Goal: Information Seeking & Learning: Learn about a topic

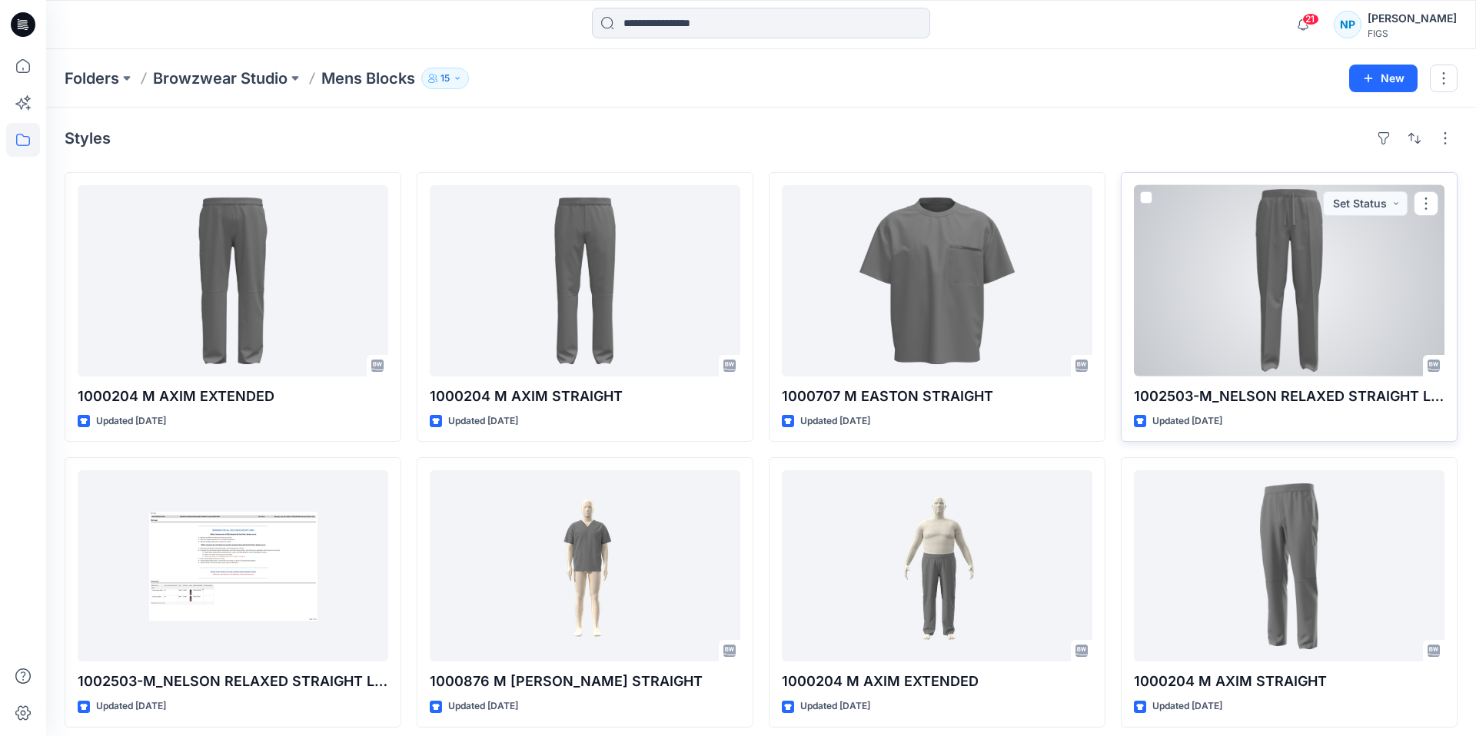
click at [1307, 287] on div at bounding box center [1289, 280] width 310 height 191
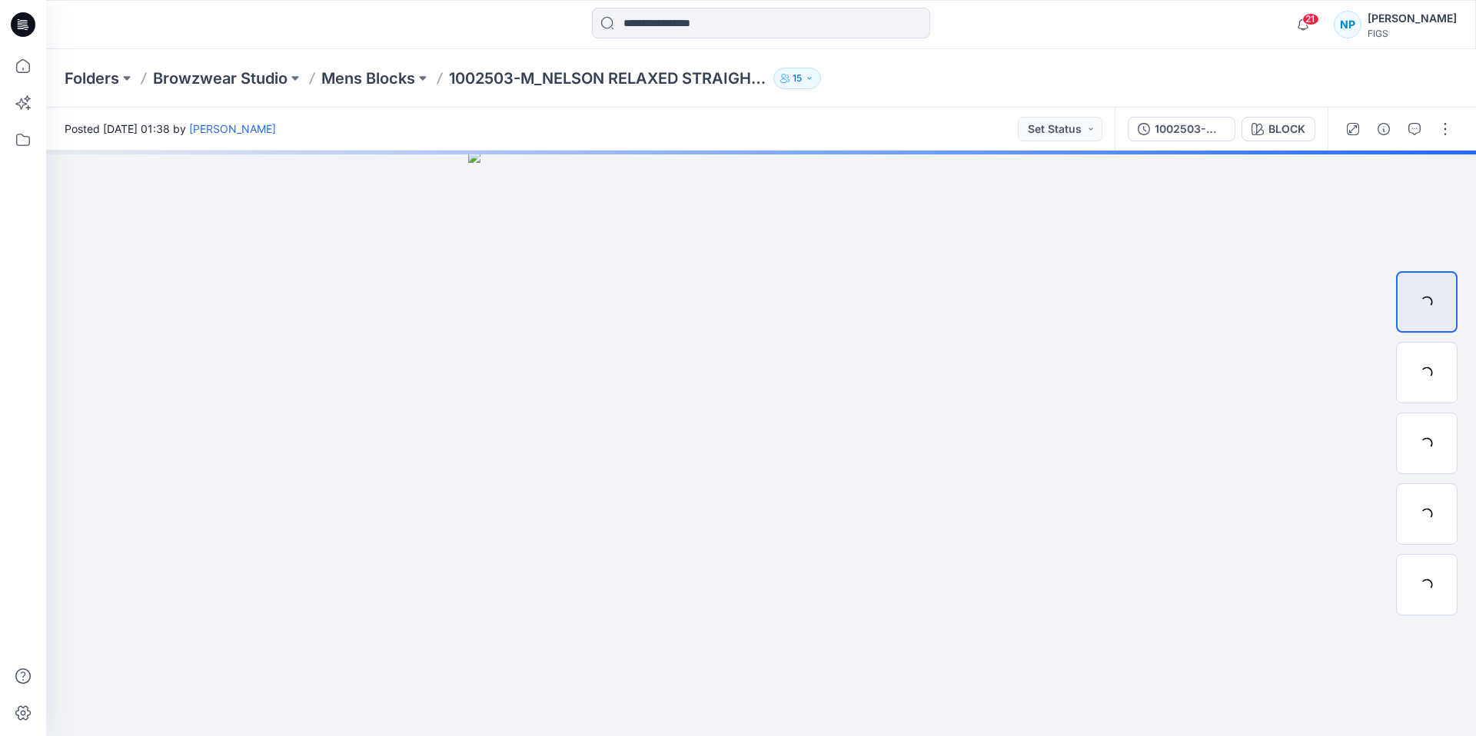
drag, startPoint x: 1048, startPoint y: 322, endPoint x: 1056, endPoint y: 88, distance: 233.8
click at [1056, 88] on div "Folders Browzwear Studio Mens Blocks 1002503-M_NELSON RELAXED STRAIGHT LEG SCRU…" at bounding box center [760, 392] width 1429 height 687
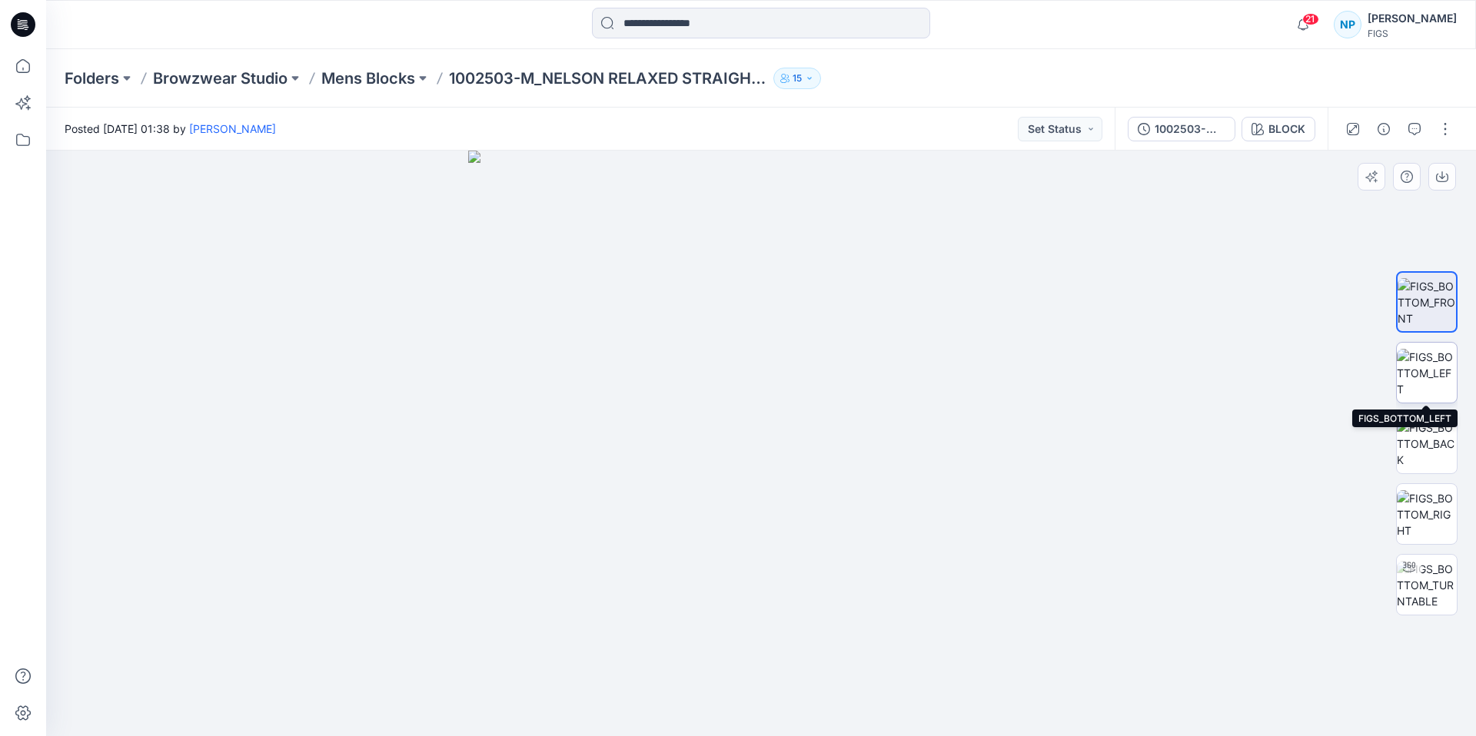
click at [1436, 366] on img at bounding box center [1426, 373] width 60 height 48
click at [1426, 318] on img at bounding box center [1426, 302] width 60 height 48
click at [1425, 420] on img at bounding box center [1426, 444] width 60 height 48
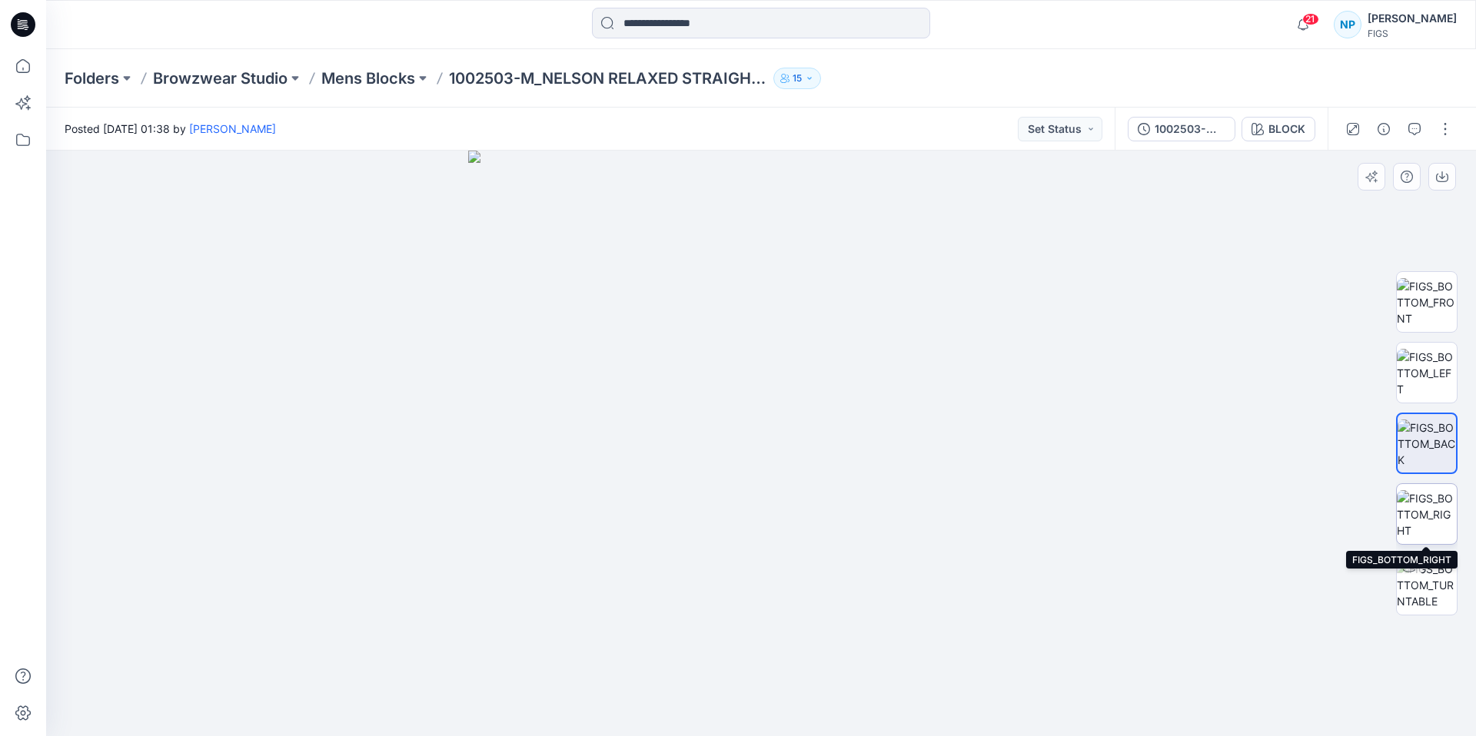
click at [1416, 512] on img at bounding box center [1426, 514] width 60 height 48
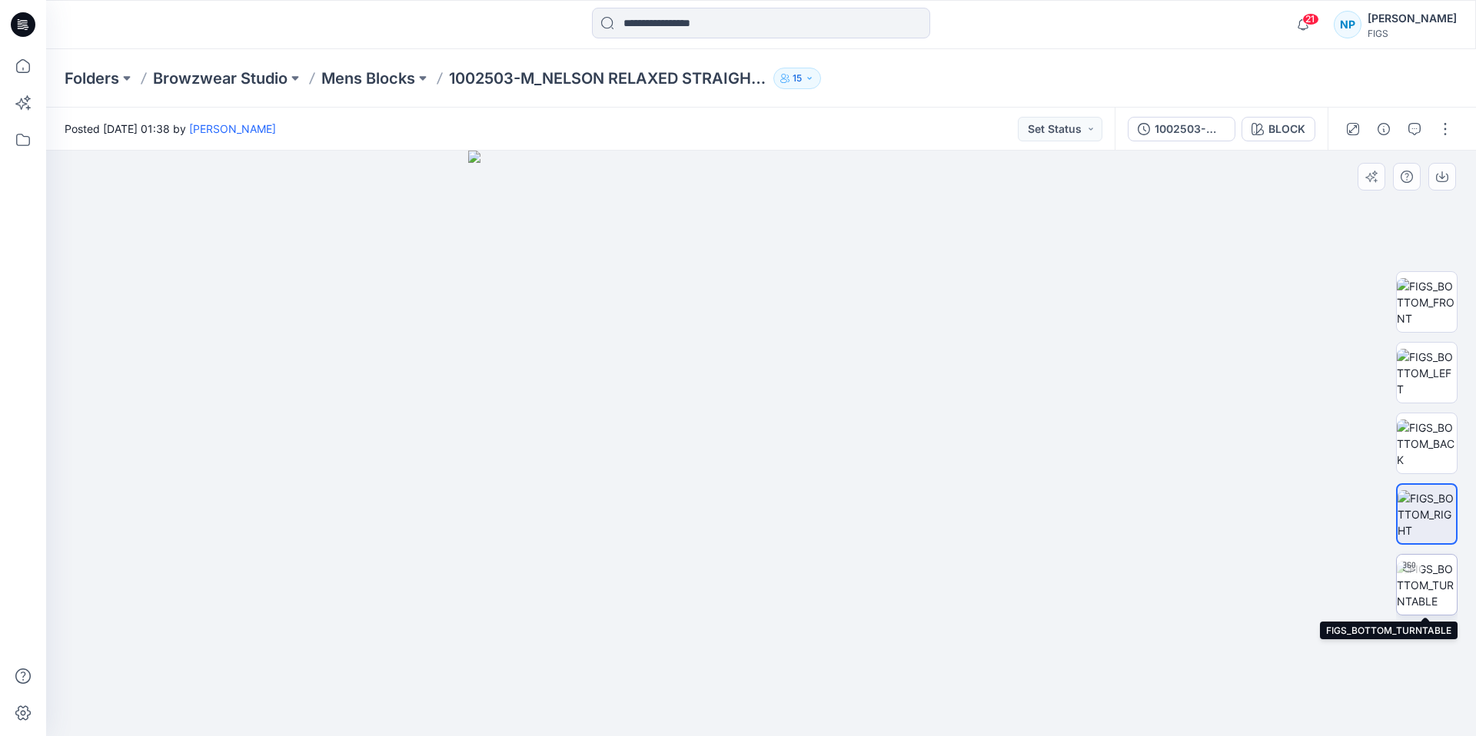
click at [1431, 573] on img at bounding box center [1426, 585] width 60 height 48
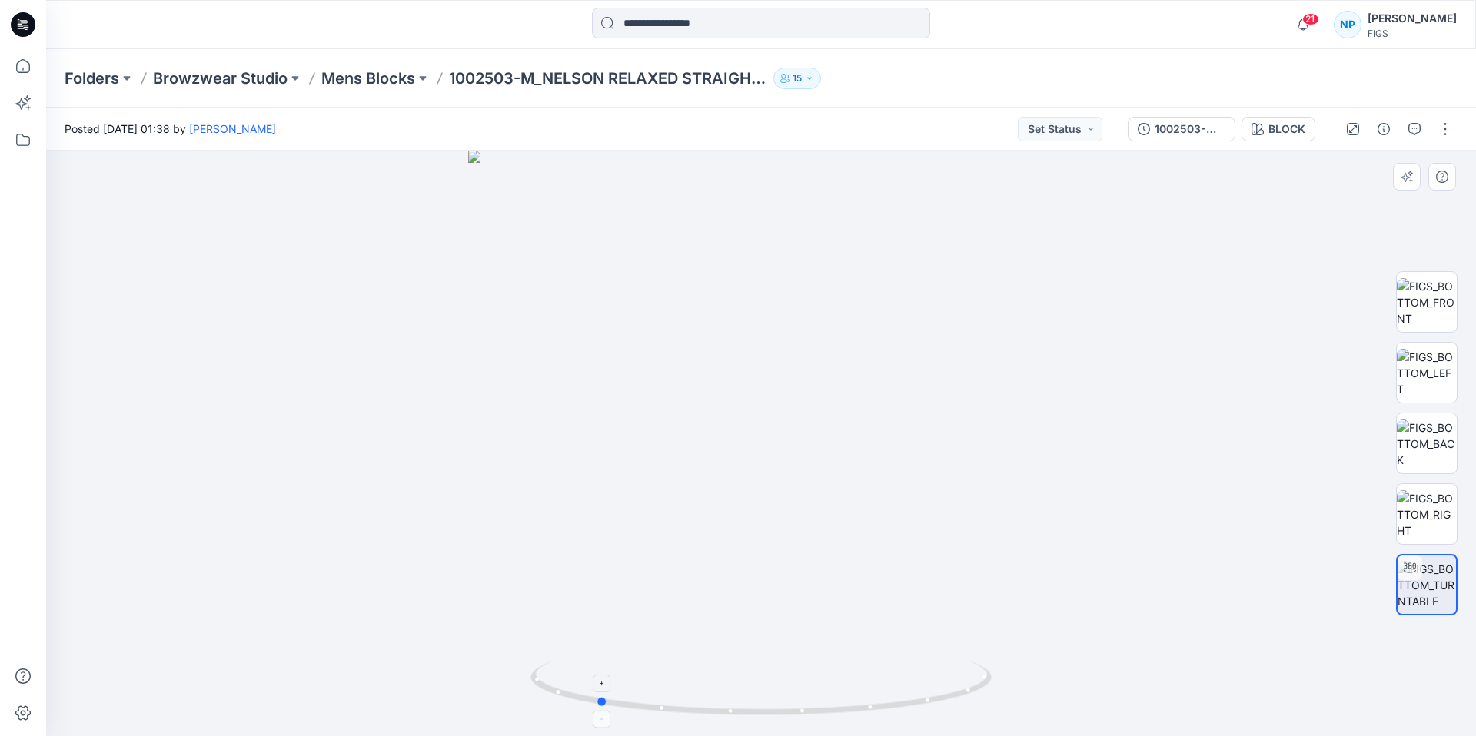
drag, startPoint x: 915, startPoint y: 703, endPoint x: 751, endPoint y: 706, distance: 164.5
click at [751, 706] on icon at bounding box center [762, 691] width 465 height 58
drag, startPoint x: 896, startPoint y: 707, endPoint x: 764, endPoint y: 703, distance: 132.2
click at [764, 703] on icon at bounding box center [762, 691] width 465 height 58
drag, startPoint x: 955, startPoint y: 692, endPoint x: 855, endPoint y: 696, distance: 100.8
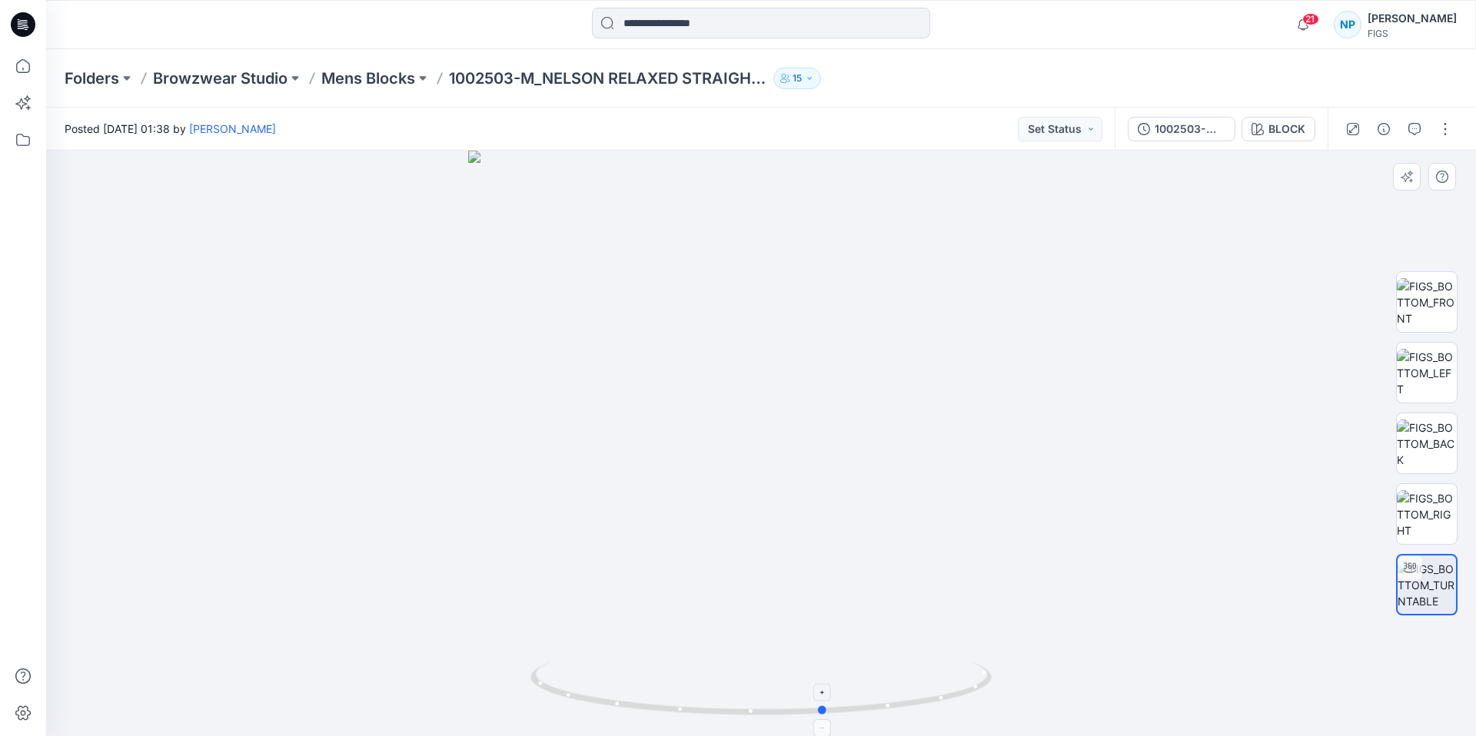
click at [855, 696] on icon at bounding box center [762, 691] width 465 height 58
drag, startPoint x: 902, startPoint y: 702, endPoint x: 782, endPoint y: 689, distance: 120.7
click at [782, 689] on icon at bounding box center [762, 691] width 465 height 58
drag, startPoint x: 938, startPoint y: 699, endPoint x: 675, endPoint y: 682, distance: 263.4
click at [675, 682] on icon at bounding box center [762, 691] width 465 height 58
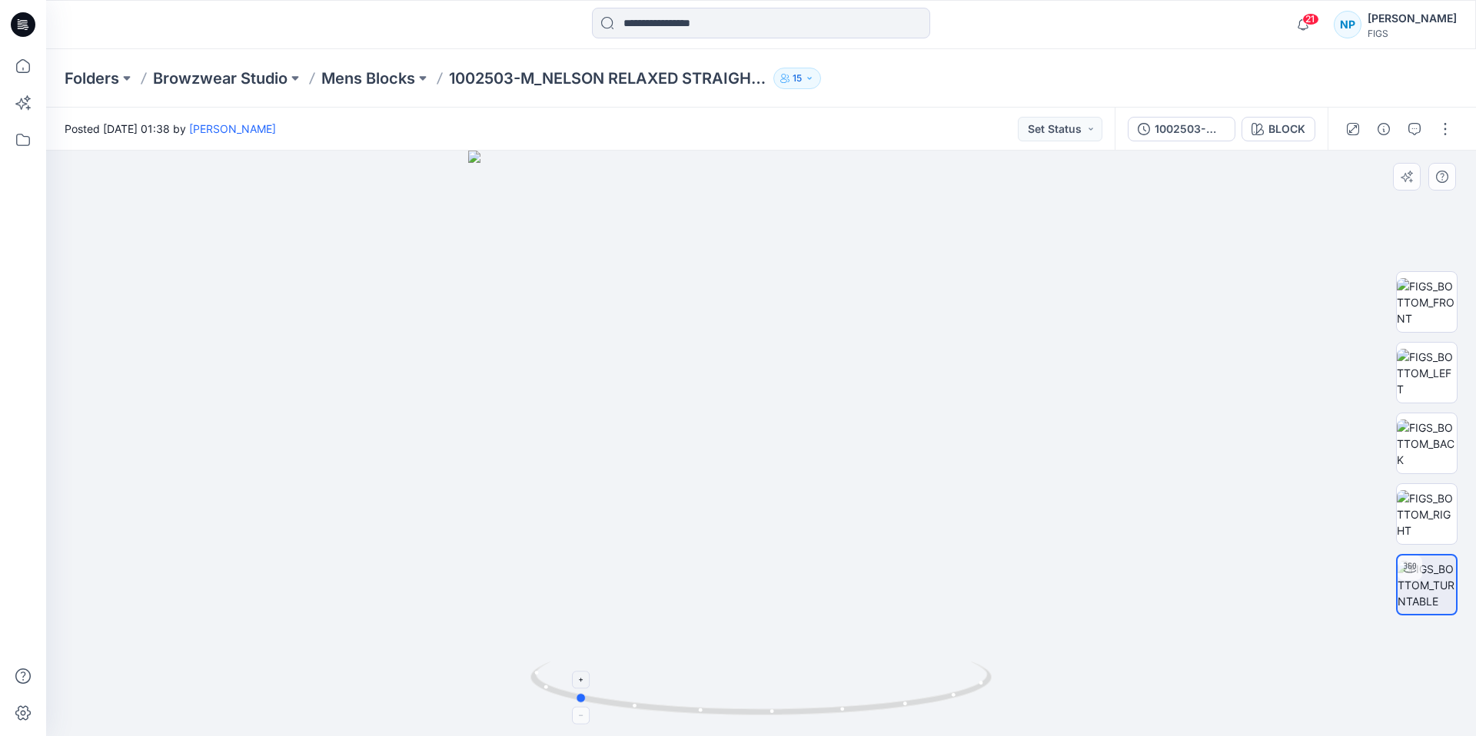
drag, startPoint x: 884, startPoint y: 705, endPoint x: 546, endPoint y: 683, distance: 338.8
click at [546, 683] on icon at bounding box center [762, 691] width 465 height 58
drag, startPoint x: 919, startPoint y: 701, endPoint x: 889, endPoint y: 716, distance: 33.7
click at [889, 716] on icon at bounding box center [762, 691] width 465 height 58
drag, startPoint x: 912, startPoint y: 703, endPoint x: 849, endPoint y: 707, distance: 63.1
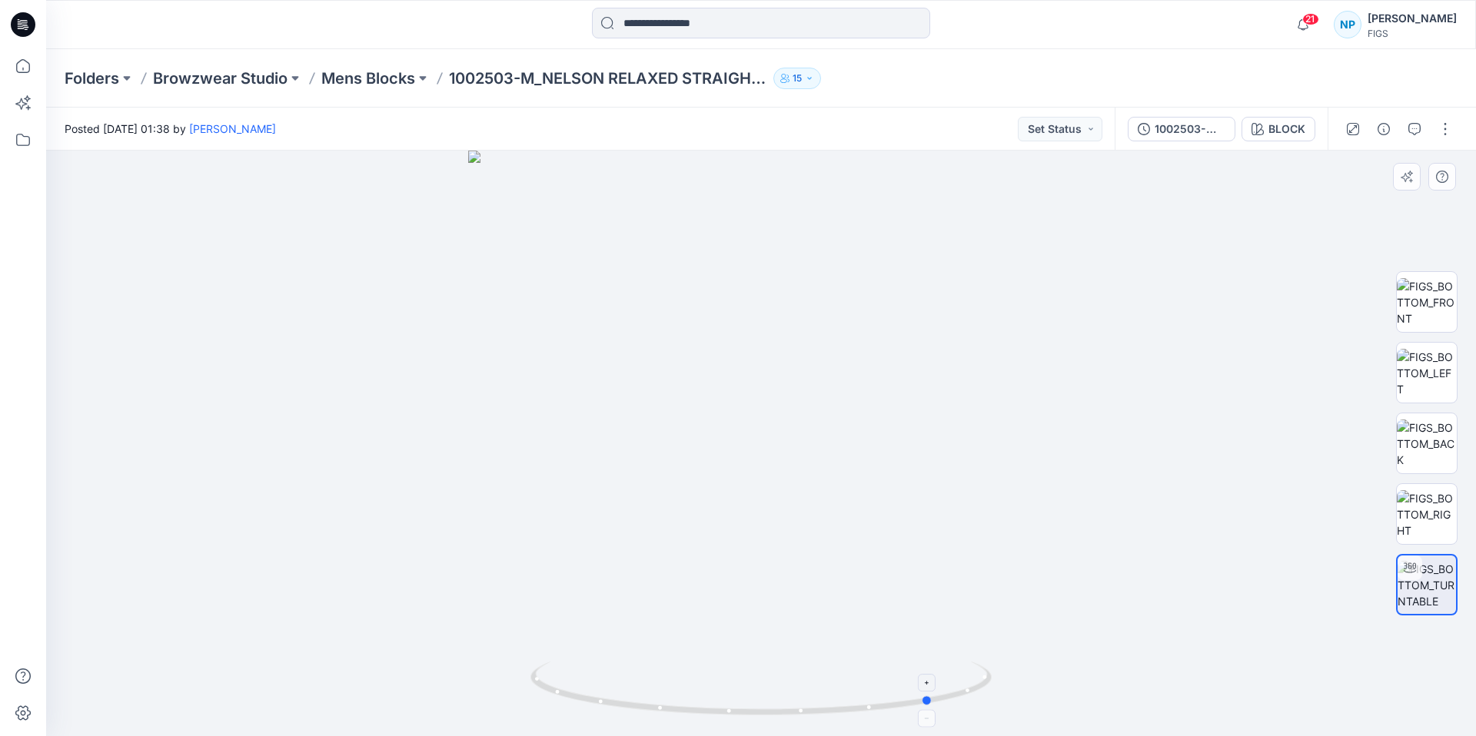
click at [849, 707] on icon at bounding box center [762, 691] width 465 height 58
drag, startPoint x: 849, startPoint y: 707, endPoint x: 707, endPoint y: 713, distance: 142.3
click at [707, 713] on icon at bounding box center [762, 691] width 465 height 58
drag, startPoint x: 939, startPoint y: 699, endPoint x: 811, endPoint y: 728, distance: 131.6
click at [811, 728] on div at bounding box center [760, 444] width 1429 height 586
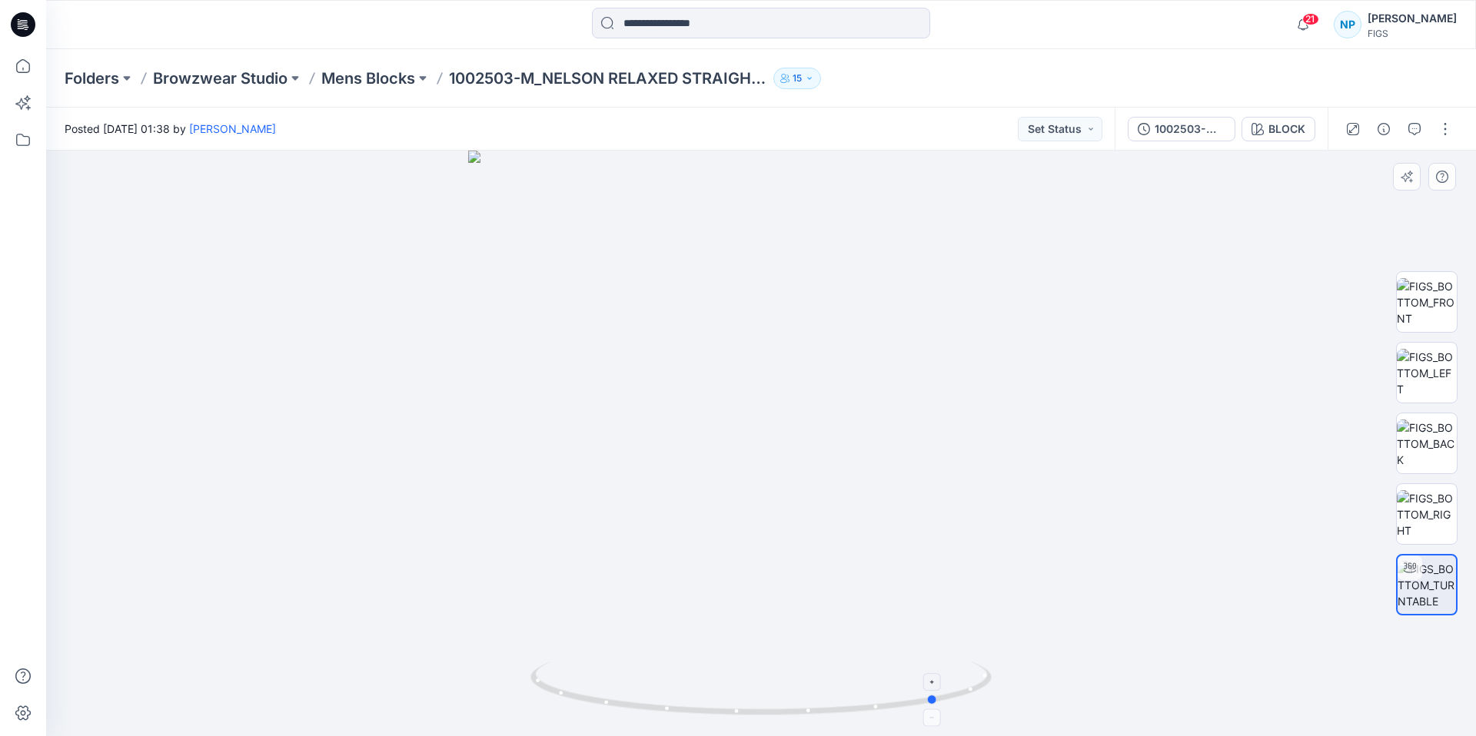
drag, startPoint x: 858, startPoint y: 707, endPoint x: 673, endPoint y: 716, distance: 185.4
click at [673, 716] on icon at bounding box center [762, 691] width 465 height 58
drag, startPoint x: 862, startPoint y: 705, endPoint x: 745, endPoint y: 712, distance: 116.3
click at [745, 712] on icon at bounding box center [762, 691] width 465 height 58
drag, startPoint x: 928, startPoint y: 291, endPoint x: 894, endPoint y: 682, distance: 392.7
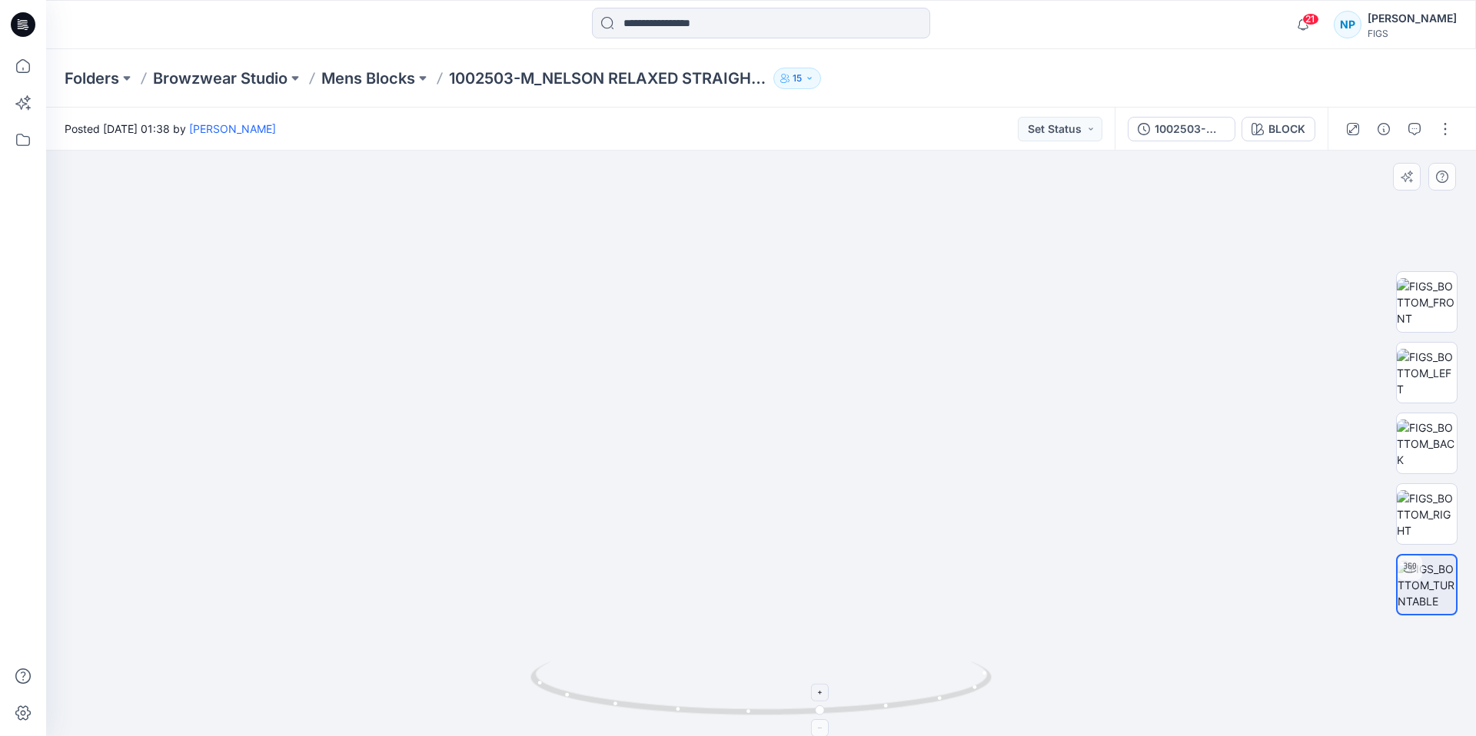
click at [894, 682] on div at bounding box center [760, 444] width 1429 height 586
drag, startPoint x: 852, startPoint y: 267, endPoint x: 880, endPoint y: 397, distance: 132.0
click at [880, 397] on img at bounding box center [754, 394] width 1824 height 685
drag, startPoint x: 896, startPoint y: 711, endPoint x: 822, endPoint y: 712, distance: 73.8
click at [822, 712] on icon at bounding box center [762, 691] width 465 height 58
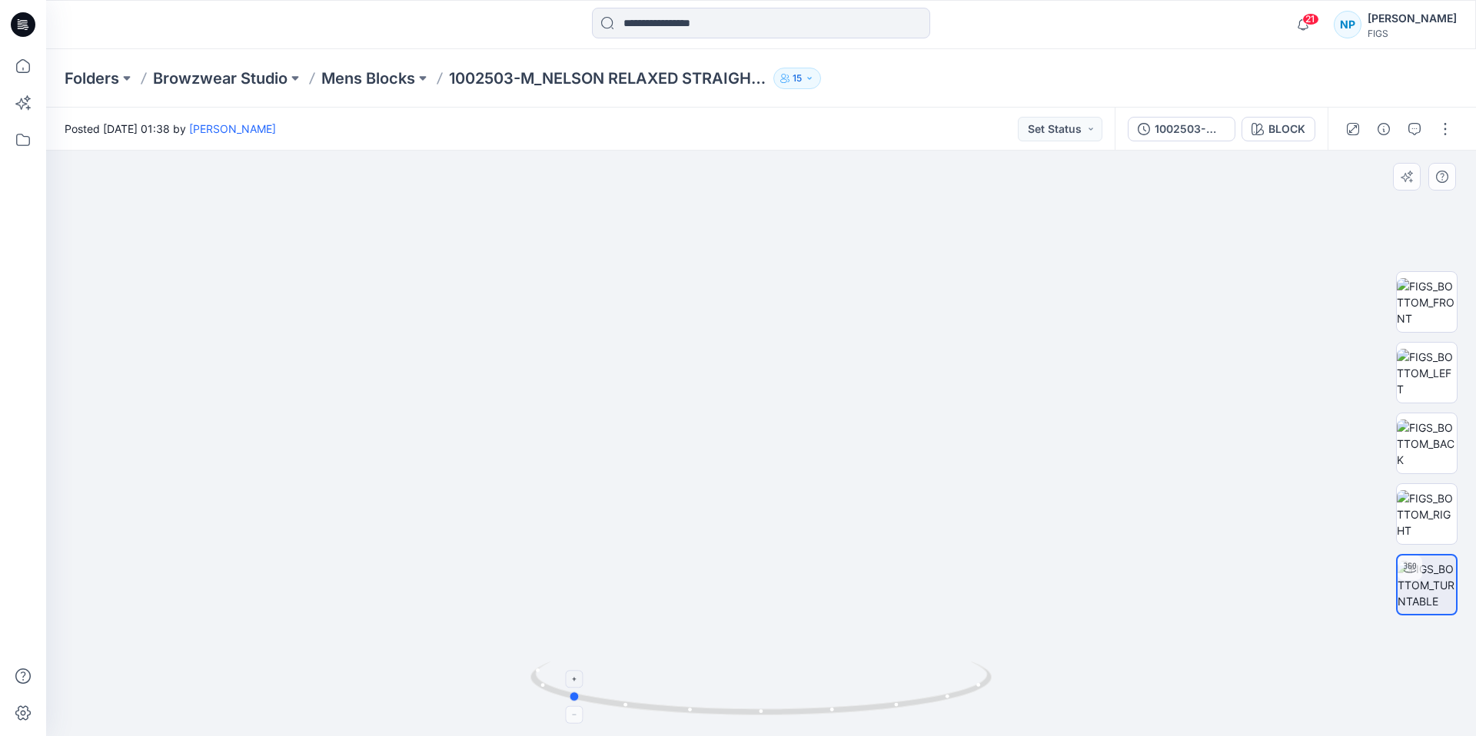
drag, startPoint x: 876, startPoint y: 696, endPoint x: 696, endPoint y: 706, distance: 180.8
click at [696, 706] on icon at bounding box center [762, 691] width 465 height 58
drag, startPoint x: 917, startPoint y: 706, endPoint x: 710, endPoint y: 719, distance: 207.2
click at [710, 719] on icon at bounding box center [762, 691] width 465 height 58
drag, startPoint x: 942, startPoint y: 701, endPoint x: 928, endPoint y: 706, distance: 15.6
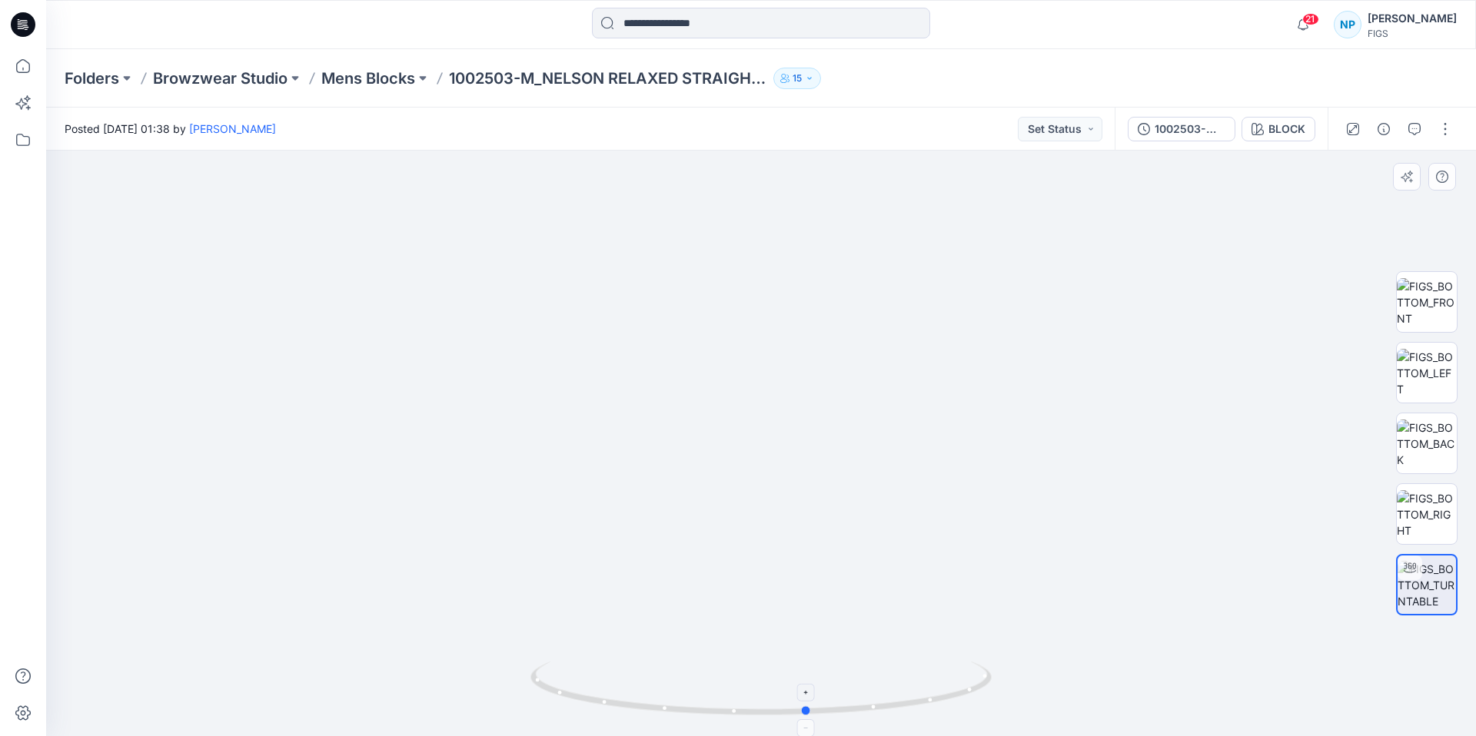
click at [928, 706] on icon at bounding box center [762, 691] width 465 height 58
drag, startPoint x: 966, startPoint y: 698, endPoint x: 988, endPoint y: 717, distance: 29.4
click at [988, 717] on icon at bounding box center [762, 691] width 465 height 58
drag, startPoint x: 945, startPoint y: 701, endPoint x: 667, endPoint y: 710, distance: 278.4
click at [667, 710] on icon at bounding box center [762, 691] width 465 height 58
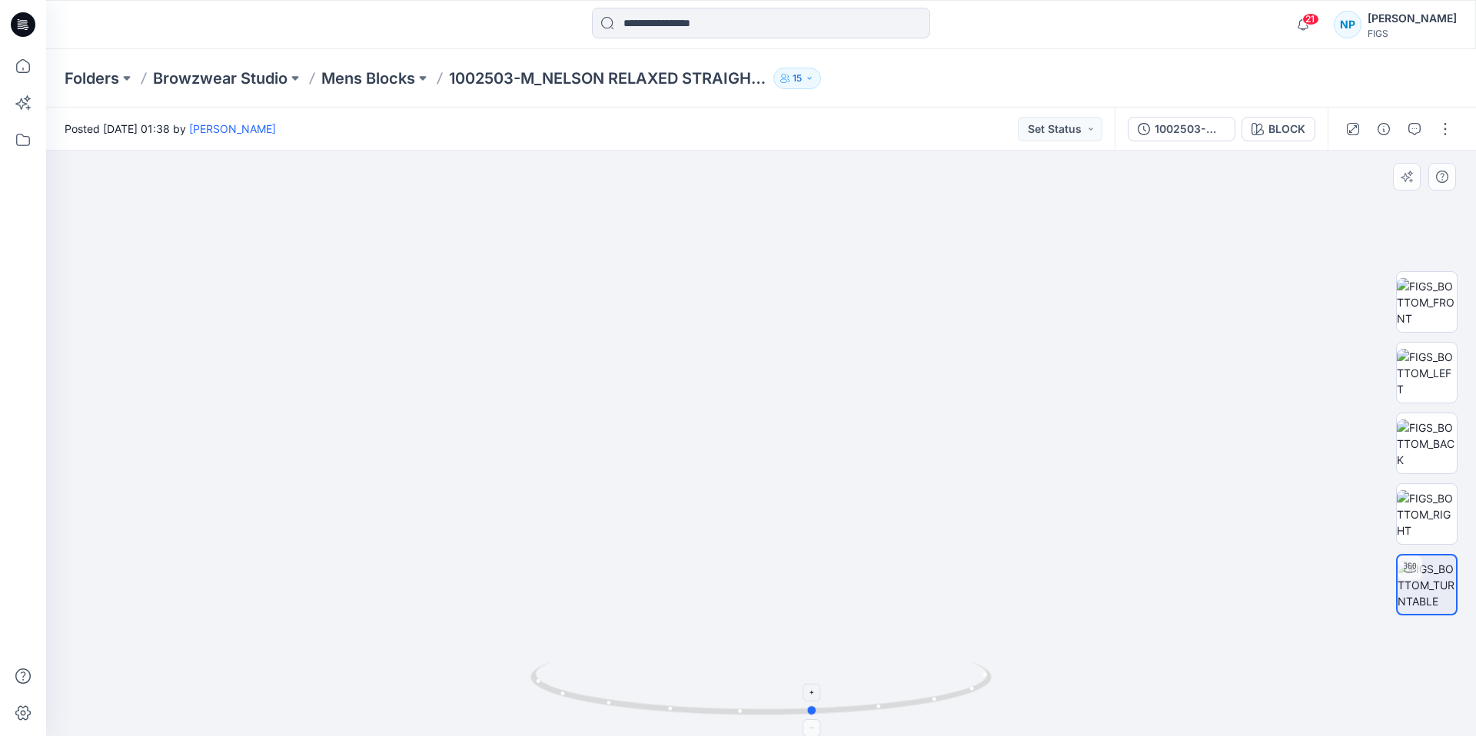
drag, startPoint x: 875, startPoint y: 708, endPoint x: 677, endPoint y: 711, distance: 198.3
click at [677, 711] on icon at bounding box center [762, 691] width 465 height 58
drag, startPoint x: 890, startPoint y: 703, endPoint x: 726, endPoint y: 694, distance: 164.7
click at [726, 694] on icon at bounding box center [762, 691] width 465 height 58
click at [895, 707] on icon at bounding box center [762, 691] width 465 height 58
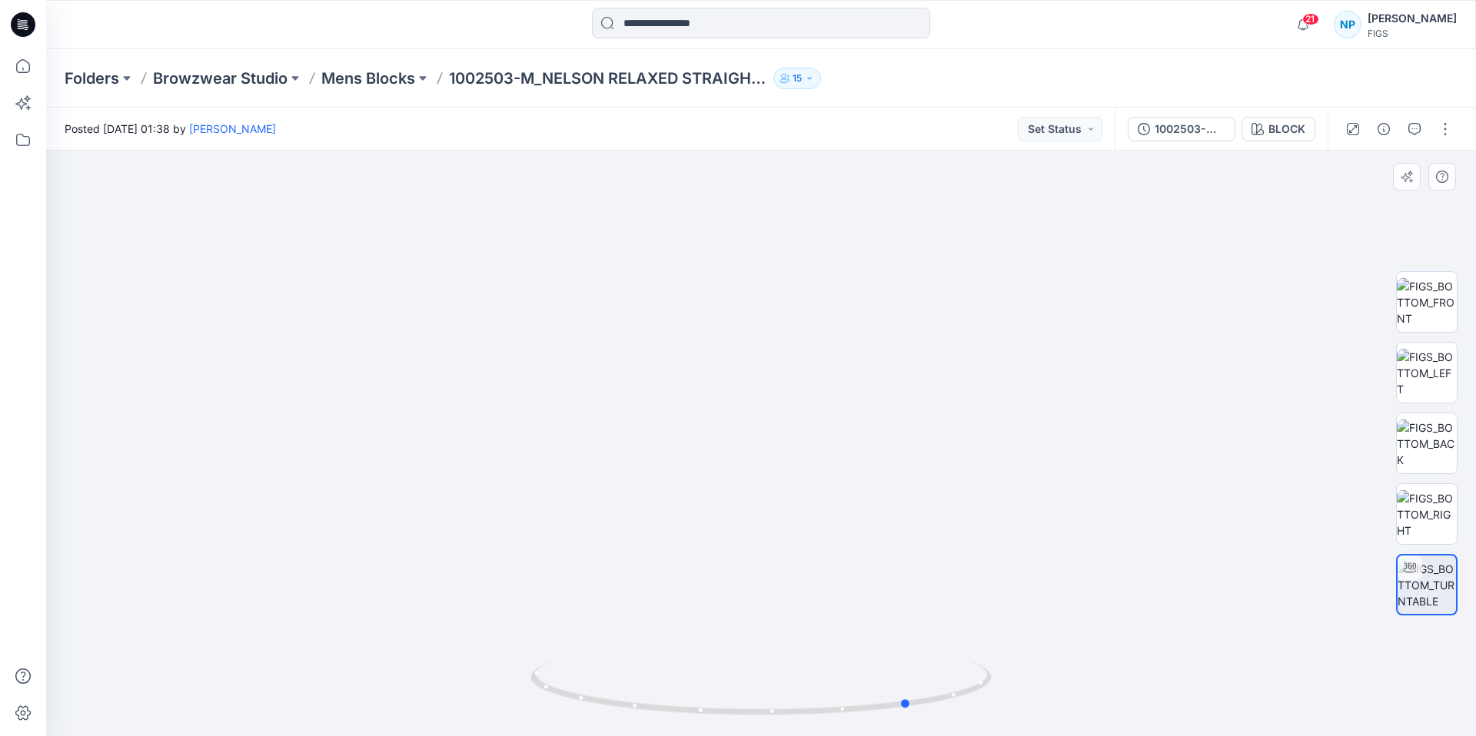
drag, startPoint x: 882, startPoint y: 707, endPoint x: 685, endPoint y: 659, distance: 203.4
click at [685, 659] on div at bounding box center [760, 697] width 461 height 77
drag, startPoint x: 886, startPoint y: 708, endPoint x: 641, endPoint y: 707, distance: 245.2
click at [641, 707] on icon at bounding box center [762, 691] width 465 height 58
drag, startPoint x: 855, startPoint y: 709, endPoint x: 624, endPoint y: 710, distance: 230.6
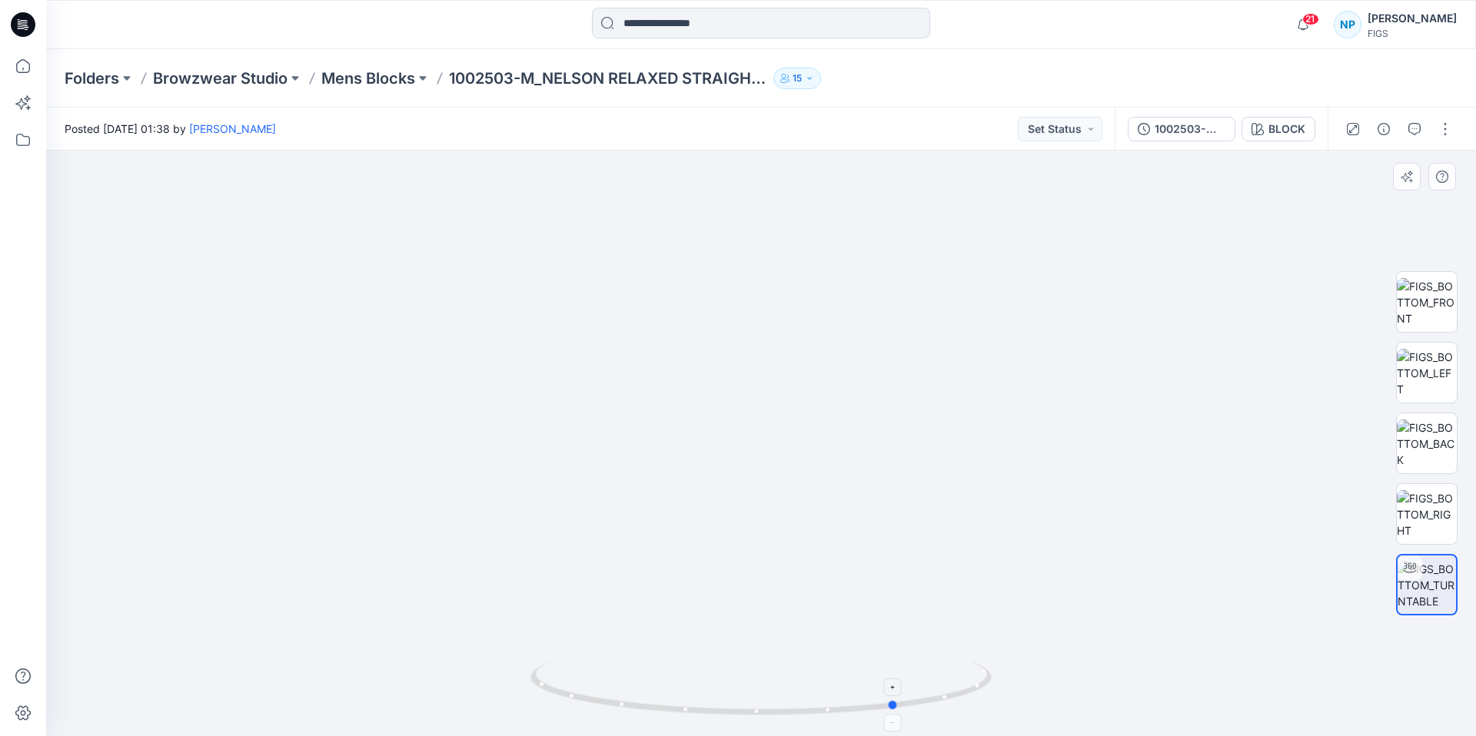
click at [624, 710] on icon at bounding box center [762, 691] width 465 height 58
drag, startPoint x: 926, startPoint y: 703, endPoint x: 911, endPoint y: 711, distance: 17.2
click at [911, 711] on icon at bounding box center [762, 691] width 465 height 58
click at [1113, 534] on img at bounding box center [761, 394] width 1824 height 685
click at [990, 420] on img at bounding box center [762, 394] width 1824 height 686
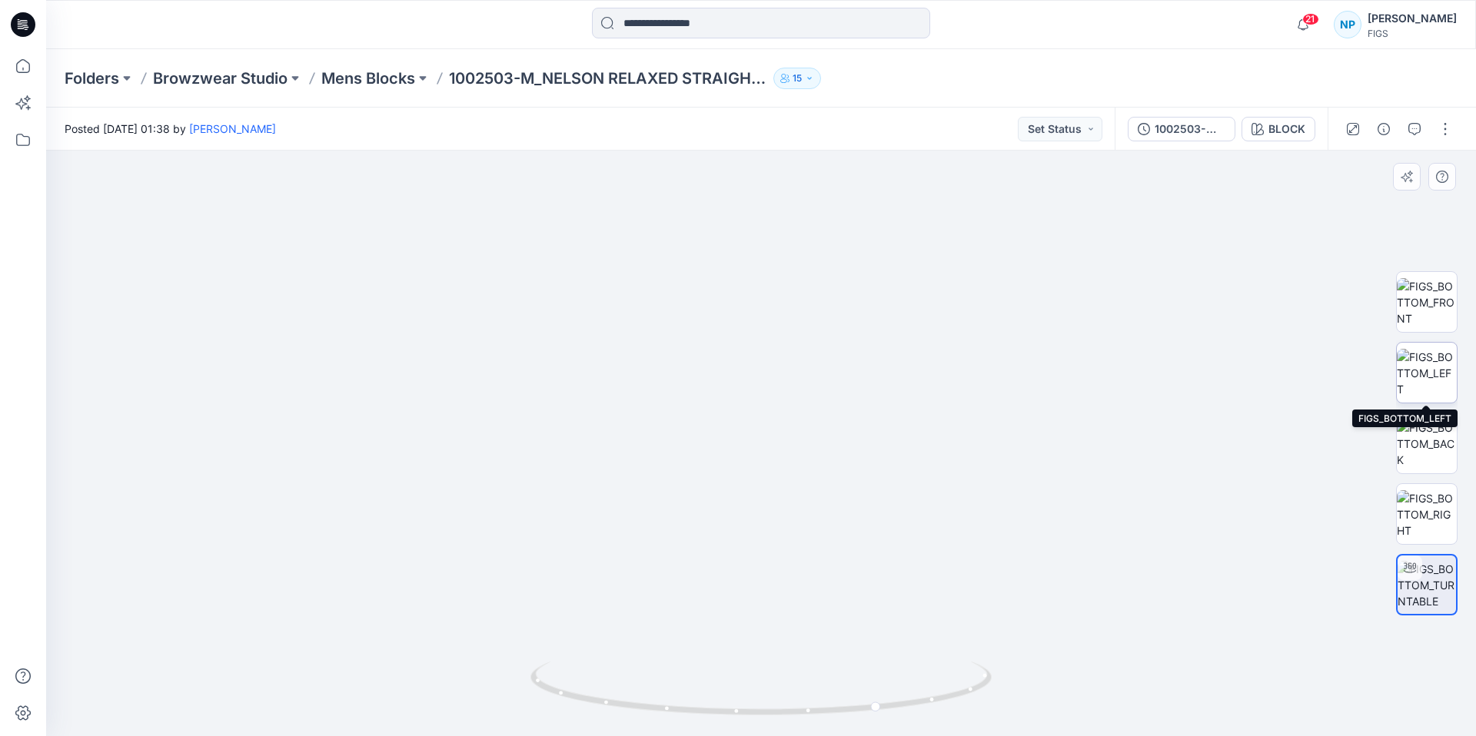
click at [1433, 374] on img at bounding box center [1426, 373] width 60 height 48
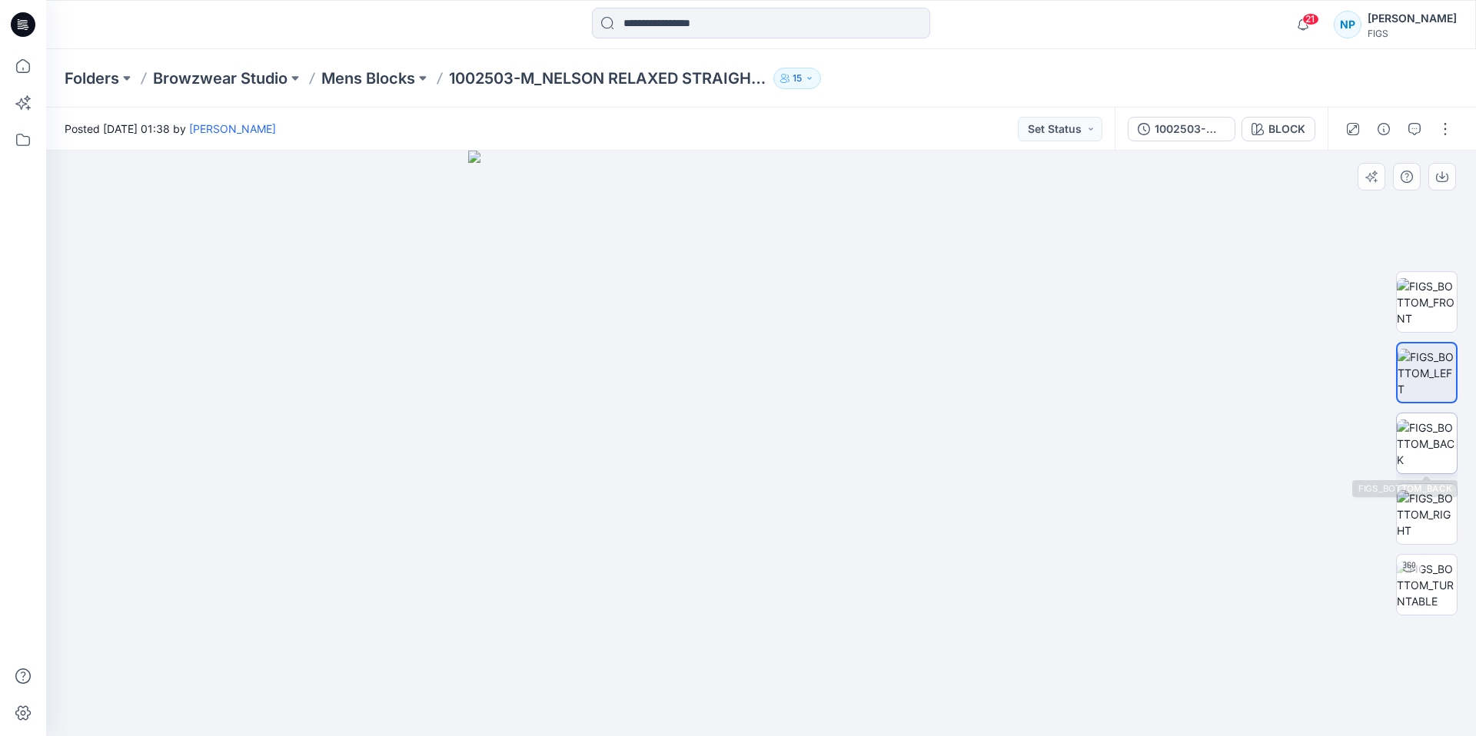
click at [1446, 443] on img at bounding box center [1426, 444] width 60 height 48
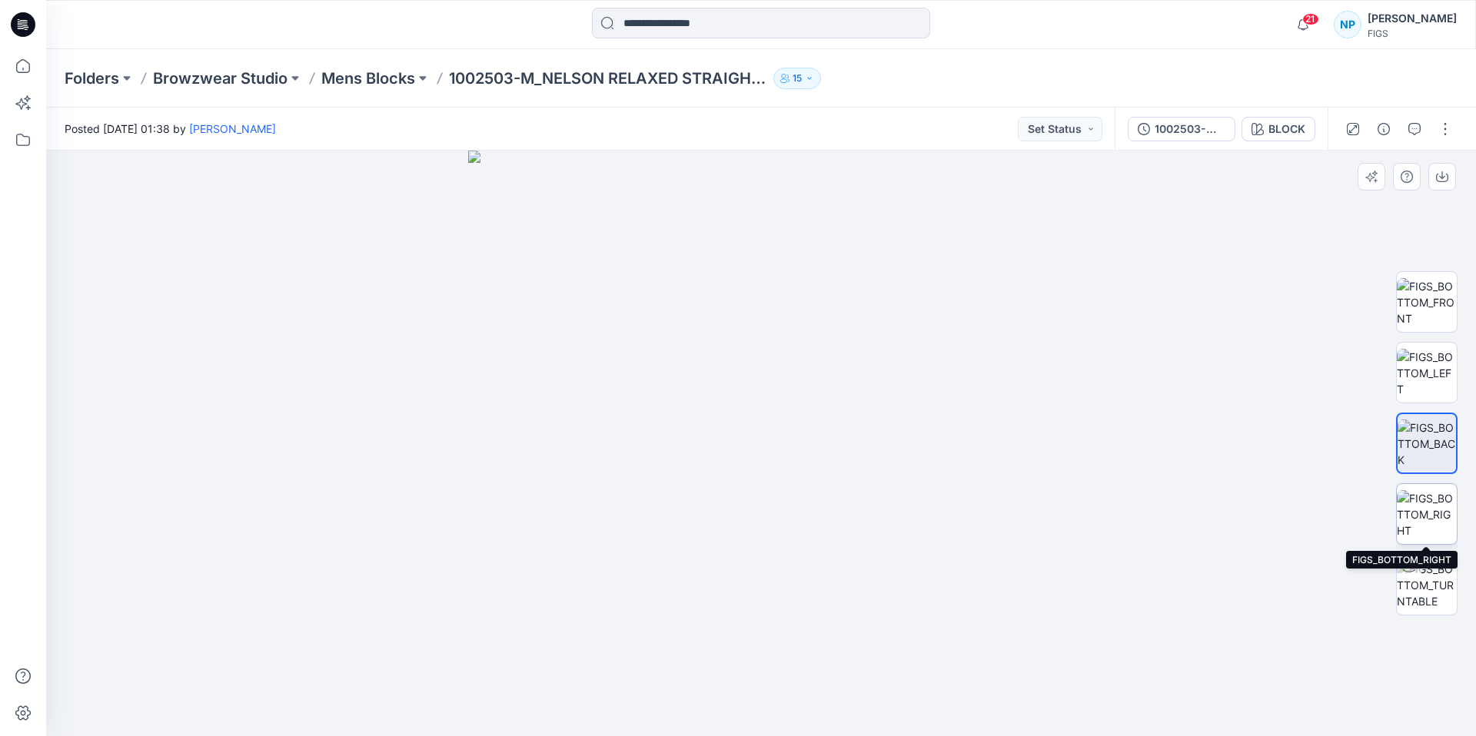
click at [1431, 519] on img at bounding box center [1426, 514] width 60 height 48
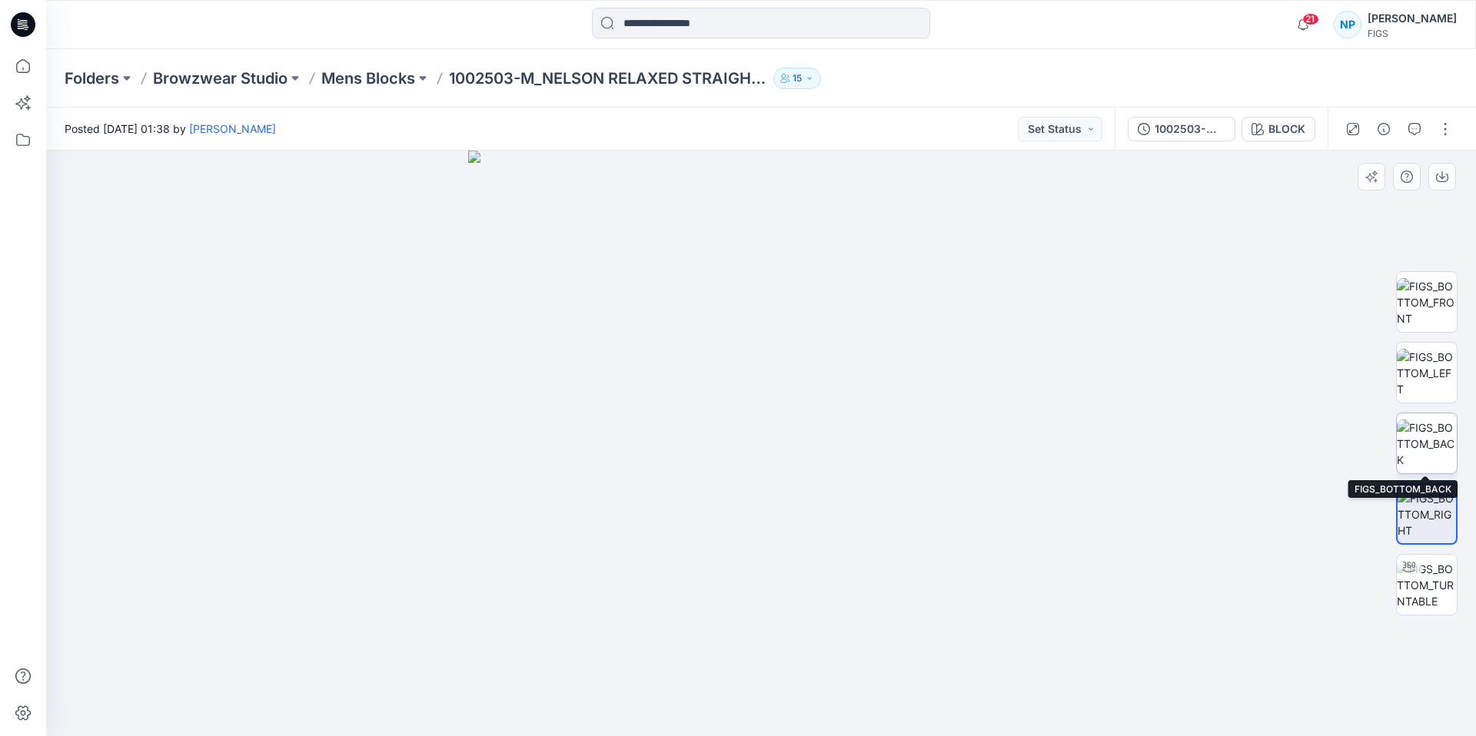
click at [1427, 441] on img at bounding box center [1426, 444] width 60 height 48
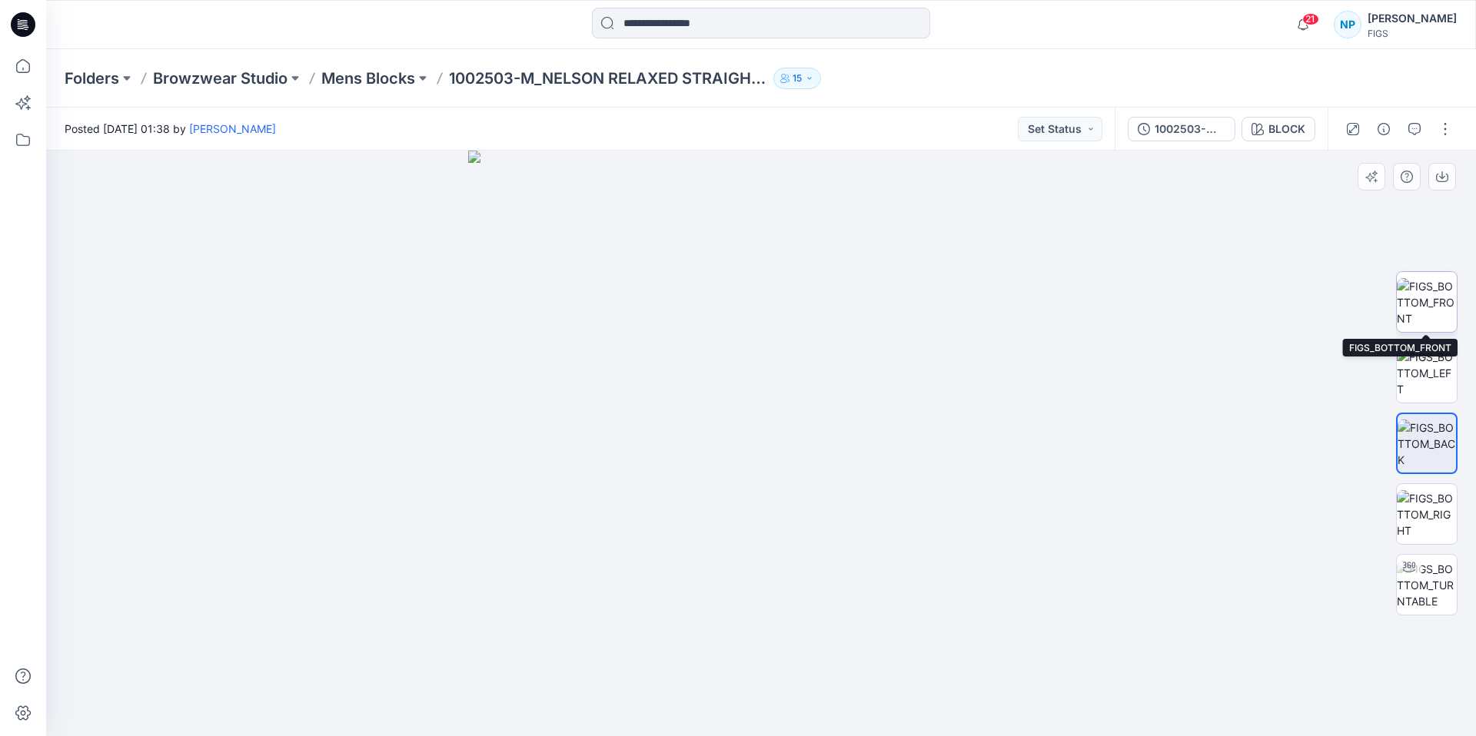
click at [1435, 311] on img at bounding box center [1426, 302] width 60 height 48
